Goal: Information Seeking & Learning: Learn about a topic

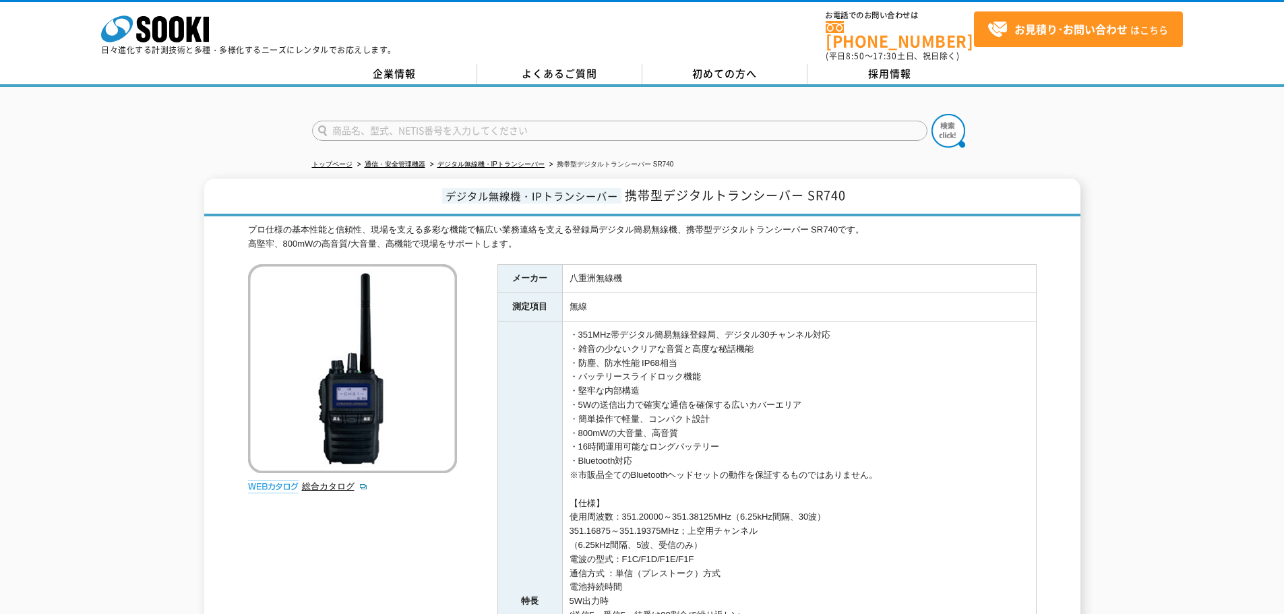
drag, startPoint x: 849, startPoint y: 196, endPoint x: 865, endPoint y: 187, distance: 18.4
click at [850, 196] on h1 "デジタル無線機・IPトランシーバー 携帯型デジタルトランシーバー SR740" at bounding box center [642, 198] width 876 height 38
drag, startPoint x: 854, startPoint y: 188, endPoint x: 631, endPoint y: 187, distance: 222.5
click at [631, 187] on h1 "デジタル無線機・IPトランシーバー 携帯型デジタルトランシーバー SR740" at bounding box center [642, 198] width 876 height 38
copy span "携帯型デジタルトランシーバー SR740"
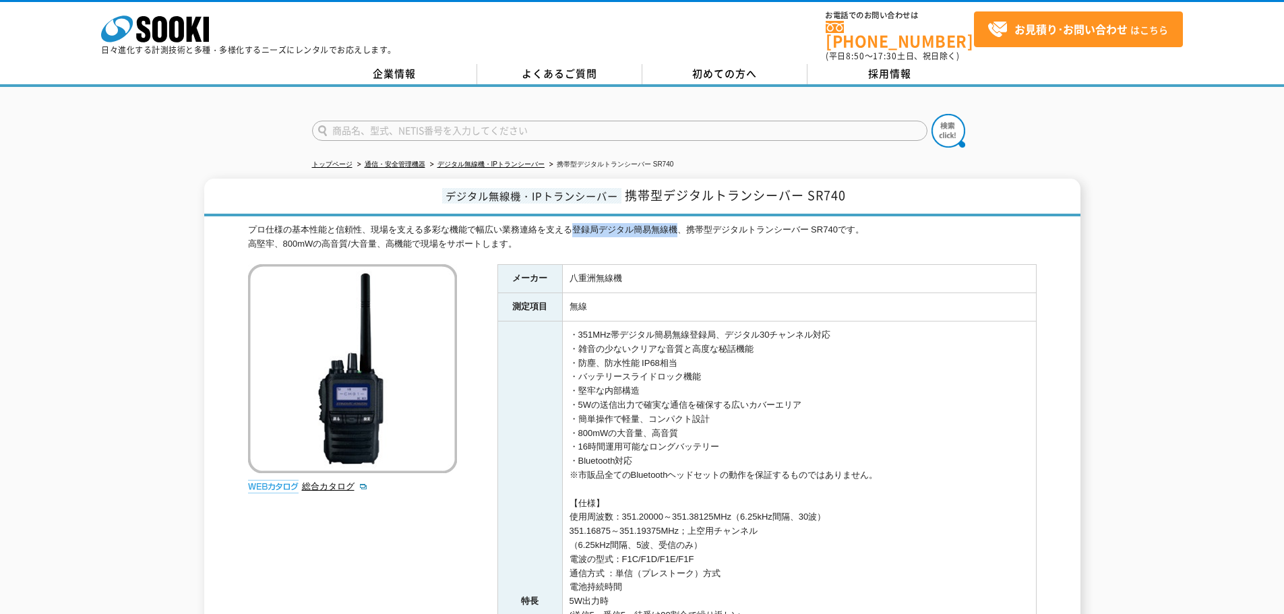
drag, startPoint x: 575, startPoint y: 220, endPoint x: 674, endPoint y: 219, distance: 99.1
click at [674, 223] on div "プロ仕様の基本性能と信頼性、現場を支える多彩な機能で幅広い業務連絡を支える登録局デジタル簡易無線機、携帯型デジタルトランシーバー SR740です。 高堅牢、8…" at bounding box center [642, 237] width 789 height 28
copy div "登録局デジタル簡易無線機"
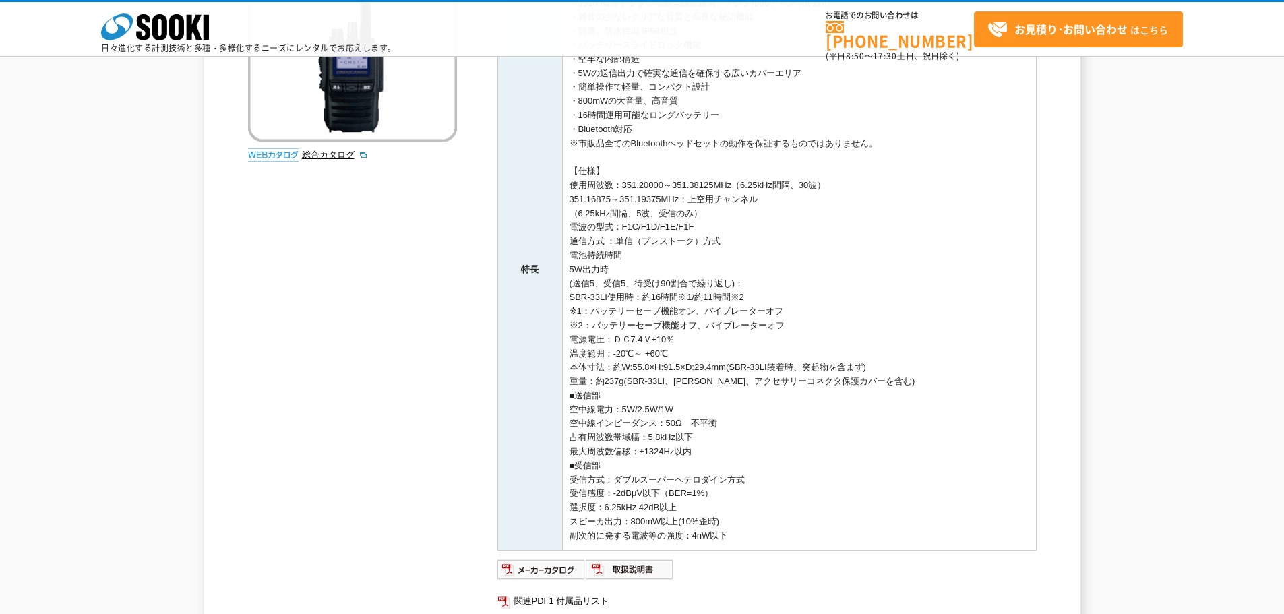
scroll to position [337, 0]
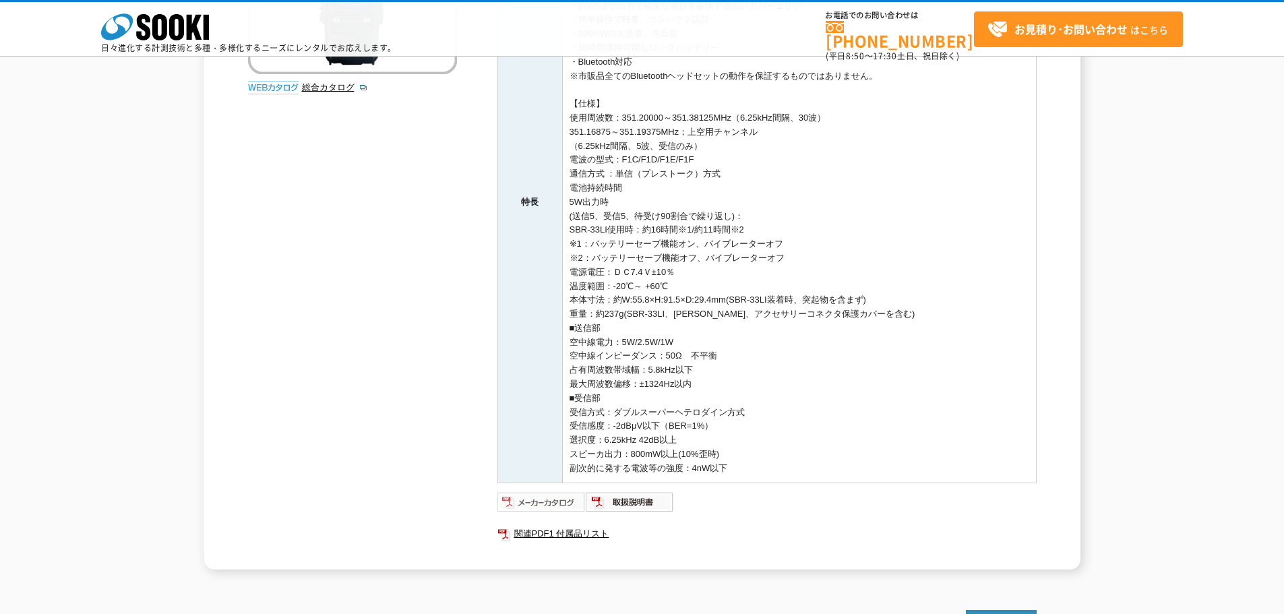
click at [555, 502] on img at bounding box center [542, 502] width 88 height 22
click at [541, 500] on img at bounding box center [542, 502] width 88 height 22
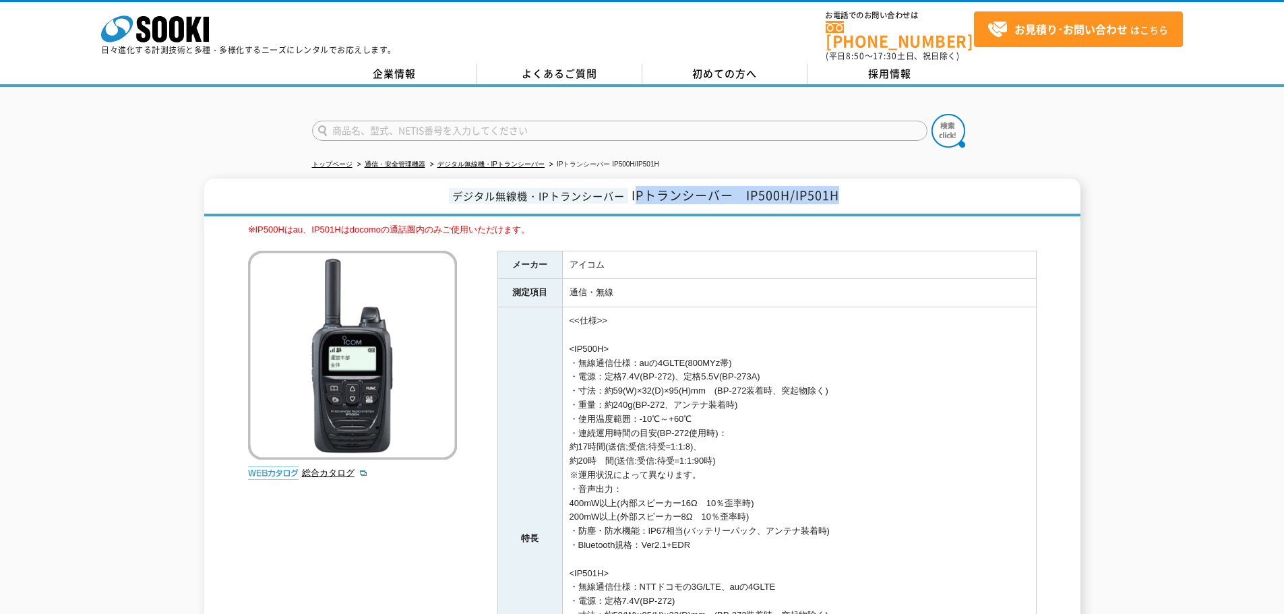
drag, startPoint x: 865, startPoint y: 192, endPoint x: 635, endPoint y: 185, distance: 230.0
click at [635, 185] on h1 "デジタル無線機・IPトランシーバー IPトランシーバー　IP500H/IP501H" at bounding box center [642, 198] width 876 height 38
click at [638, 199] on h1 "デジタル無線機・IPトランシーバー IPトランシーバー　IP500H/IP501H" at bounding box center [642, 198] width 876 height 38
click at [640, 179] on h1 "デジタル無線機・IPトランシーバー IPトランシーバー　IP500H/IP501H" at bounding box center [642, 198] width 876 height 38
click at [635, 186] on span "IPトランシーバー　IP500H/IP501H" at bounding box center [736, 195] width 208 height 18
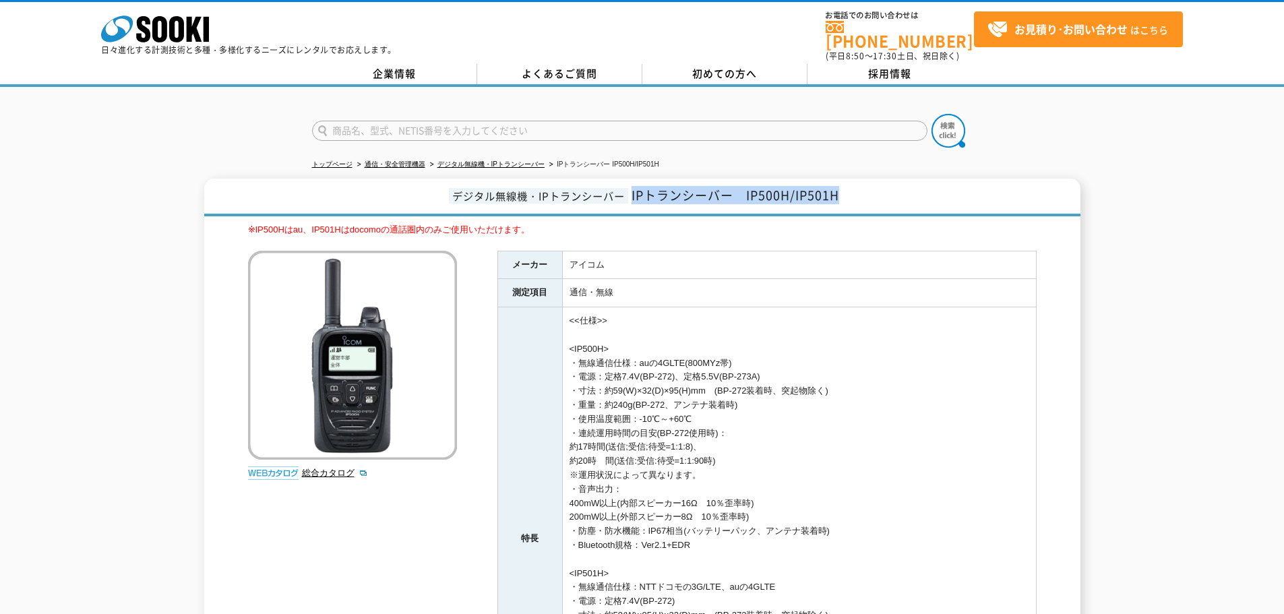
drag, startPoint x: 632, startPoint y: 187, endPoint x: 845, endPoint y: 184, distance: 213.1
click at [845, 184] on h1 "デジタル無線機・IPトランシーバー IPトランシーバー　IP500H/IP501H" at bounding box center [642, 198] width 876 height 38
copy span "IPトランシーバー　IP500H/IP501H"
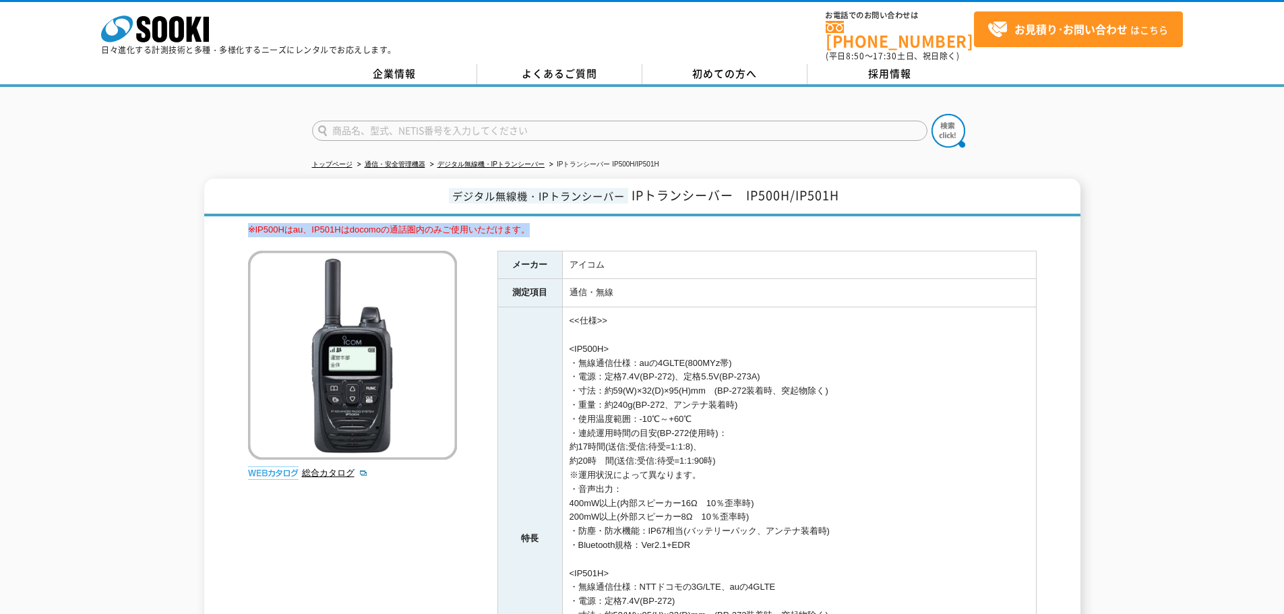
drag, startPoint x: 589, startPoint y: 225, endPoint x: 238, endPoint y: 218, distance: 350.6
click at [238, 218] on div "デジタル無線機・IPトランシーバー IPトランシーバー　IP500H/IP501H ※IP500Hはau、IP501Hはdocomoの通話圏内のみご使用いただ…" at bounding box center [642, 513] width 876 height 669
copy span "※IP500Hはau、IP501Hはdocomoの通話圏内のみご使用いただけます。"
click at [883, 186] on h1 "デジタル無線機・IPトランシーバー IPトランシーバー　IP500H/IP501H" at bounding box center [642, 198] width 876 height 38
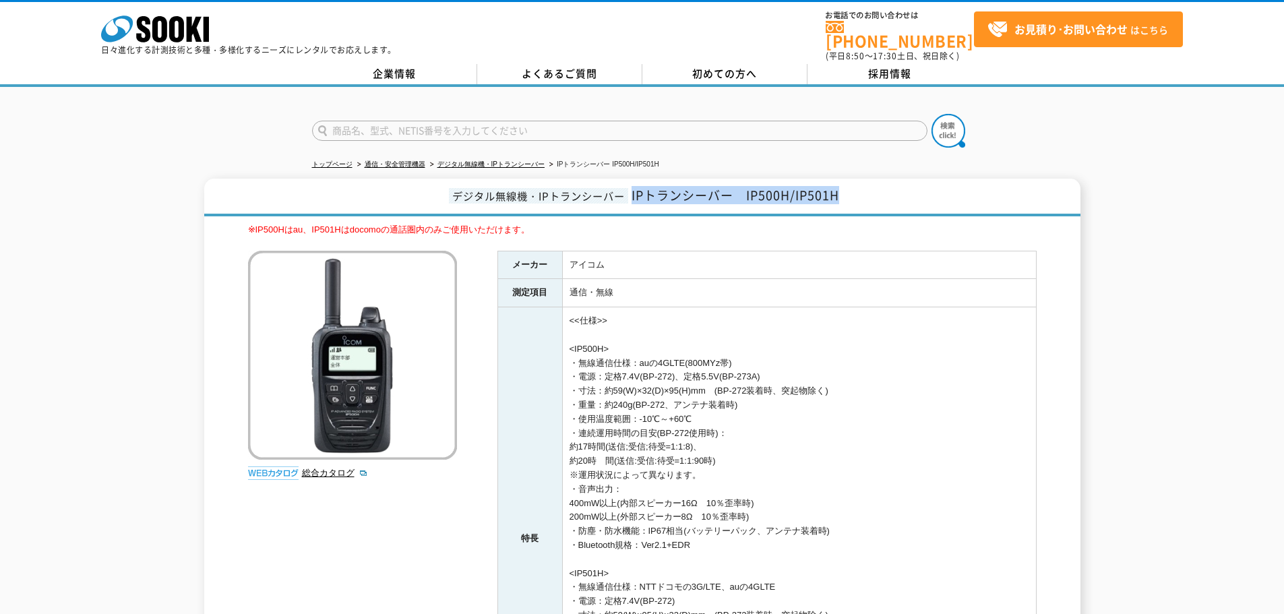
drag, startPoint x: 862, startPoint y: 189, endPoint x: 633, endPoint y: 196, distance: 229.3
click at [633, 196] on h1 "デジタル無線機・IPトランシーバー IPトランシーバー　IP500H/IP501H" at bounding box center [642, 198] width 876 height 38
copy span "IPトランシーバー　IP500H/IP501H"
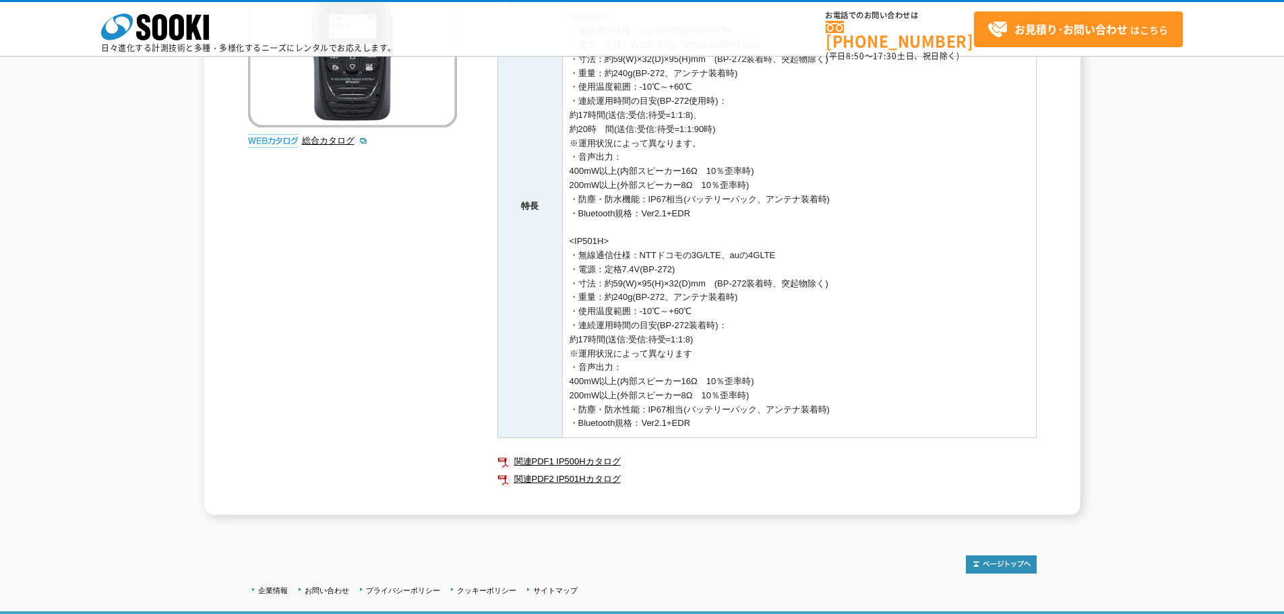
scroll to position [337, 0]
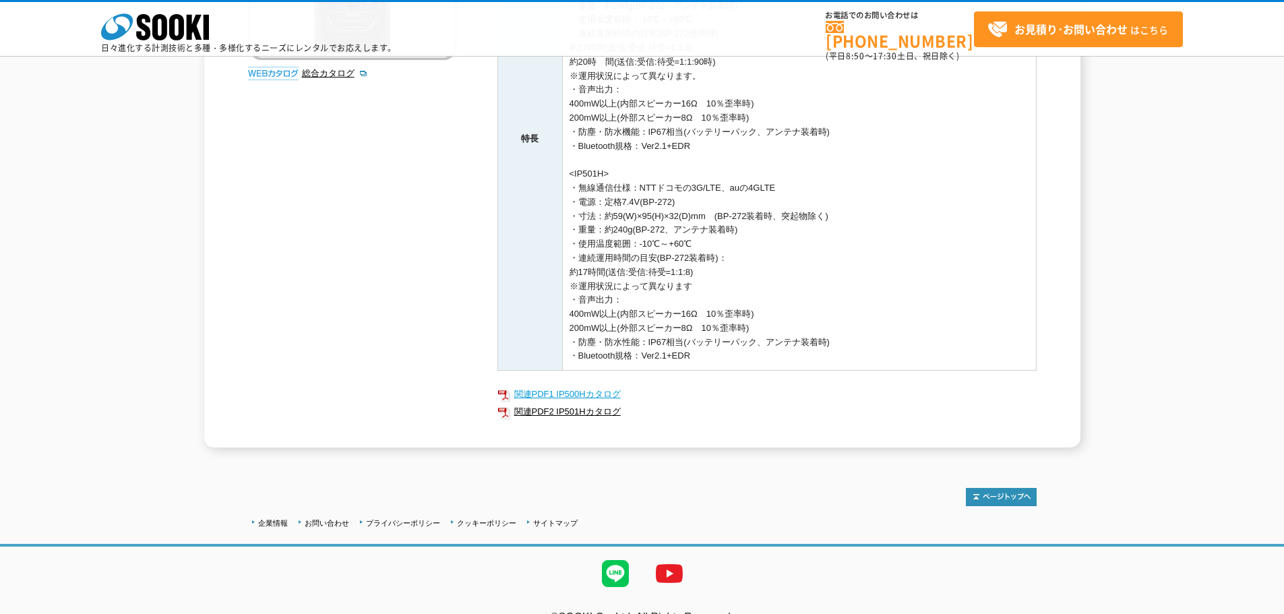
click at [600, 398] on link "関連PDF1 IP500Hカタログ" at bounding box center [767, 395] width 539 height 18
